Goal: Complete application form

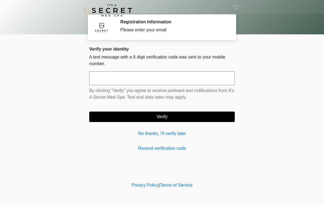
click at [104, 80] on input "text" at bounding box center [161, 78] width 145 height 14
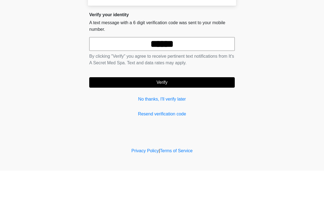
type input "******"
click at [197, 111] on button "Verify" at bounding box center [161, 116] width 145 height 10
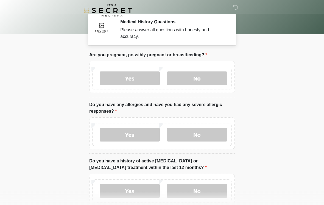
click at [216, 78] on label "No" at bounding box center [197, 78] width 60 height 14
click at [199, 133] on label "No" at bounding box center [197, 135] width 60 height 14
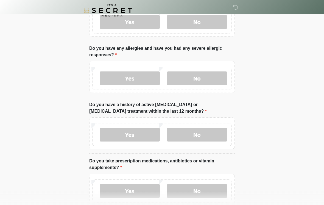
click at [203, 132] on label "No" at bounding box center [197, 135] width 60 height 14
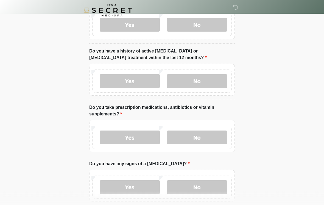
click at [198, 134] on label "No" at bounding box center [197, 138] width 60 height 14
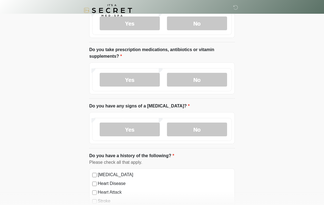
click at [203, 128] on label "No" at bounding box center [197, 129] width 60 height 14
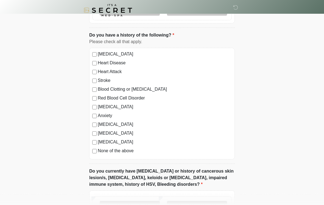
scroll to position [289, 0]
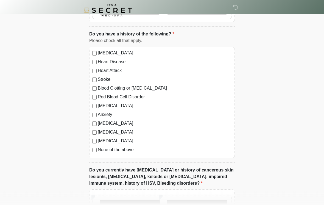
click at [113, 152] on label "None of the above" at bounding box center [165, 150] width 134 height 7
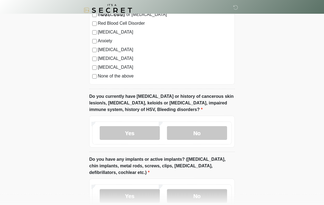
scroll to position [364, 0]
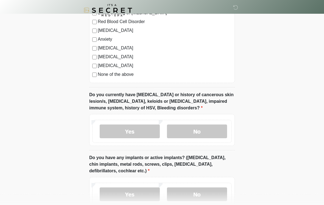
click at [200, 128] on label "No" at bounding box center [197, 132] width 60 height 14
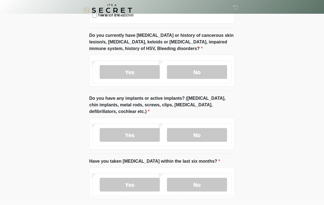
click at [203, 131] on label "No" at bounding box center [197, 135] width 60 height 14
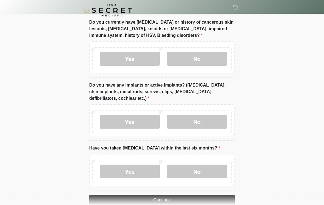
scroll to position [457, 0]
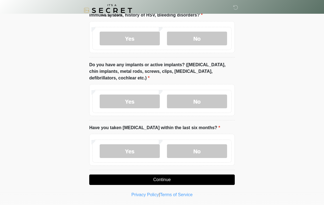
click at [205, 149] on label "No" at bounding box center [197, 151] width 60 height 14
click at [180, 176] on button "Continue" at bounding box center [161, 179] width 145 height 10
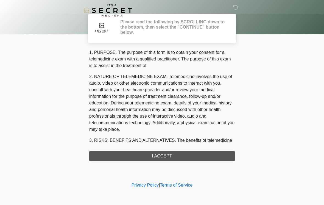
scroll to position [0, 0]
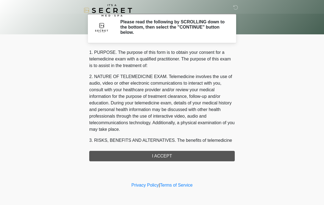
click at [179, 153] on div "1. PURPOSE. The purpose of this form is to obtain your consent for a telemedici…" at bounding box center [161, 105] width 145 height 112
click at [165, 155] on div "1. PURPOSE. The purpose of this form is to obtain your consent for a telemedici…" at bounding box center [161, 105] width 145 height 112
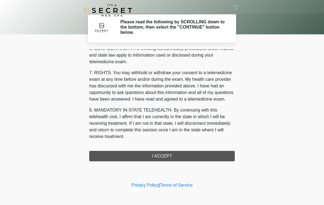
scroll to position [223, 0]
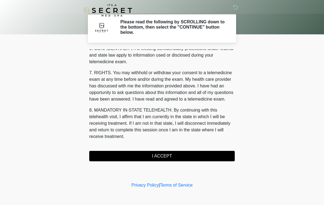
click at [160, 156] on button "I ACCEPT" at bounding box center [161, 156] width 145 height 10
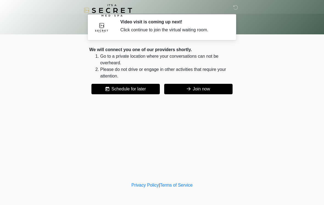
click at [202, 90] on button "Join now" at bounding box center [198, 89] width 68 height 10
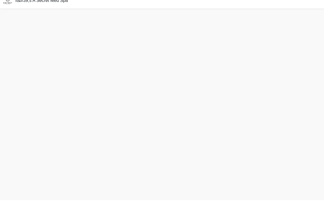
scroll to position [2, 0]
